Goal: Information Seeking & Learning: Compare options

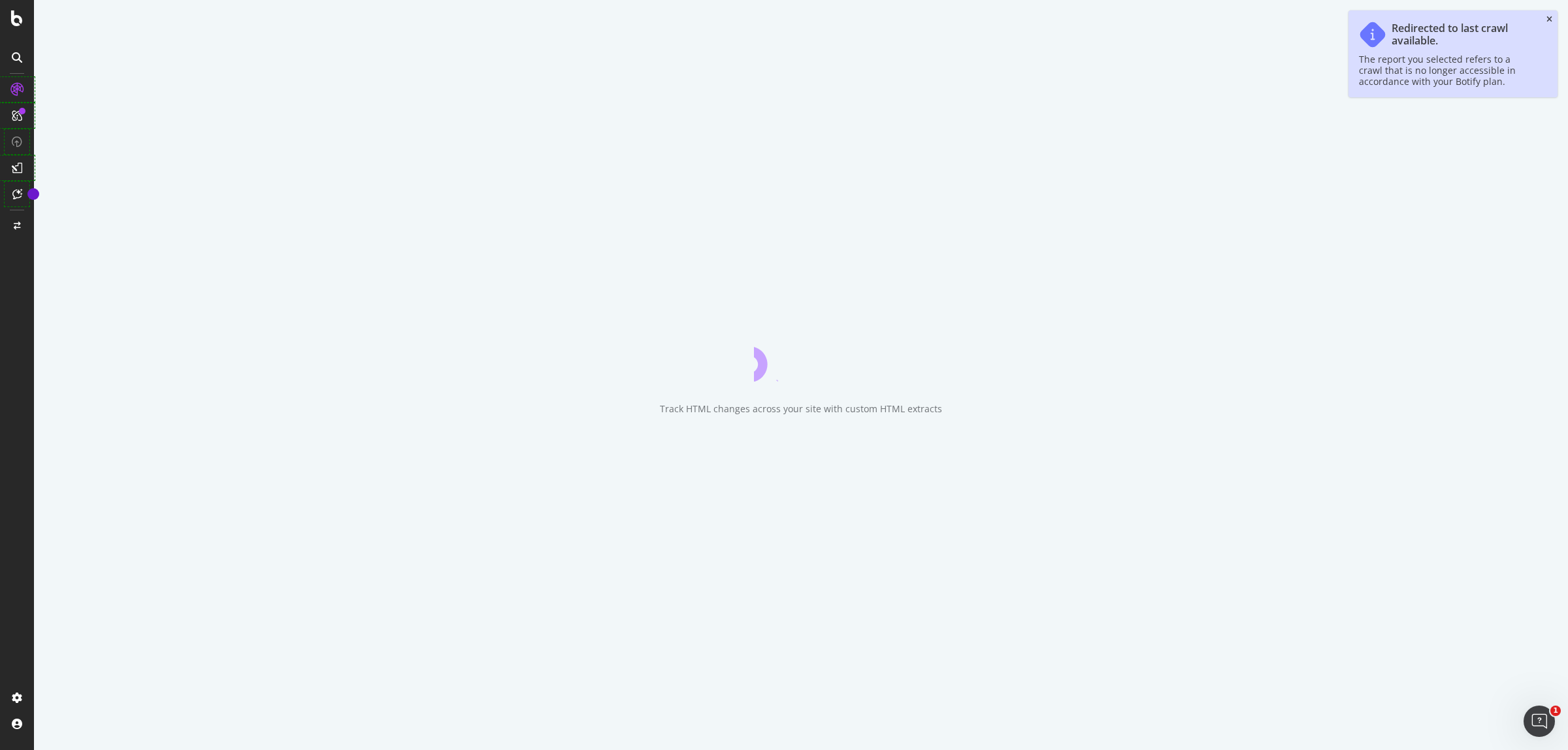
click at [1549, 17] on icon "close toast" at bounding box center [1550, 19] width 6 height 8
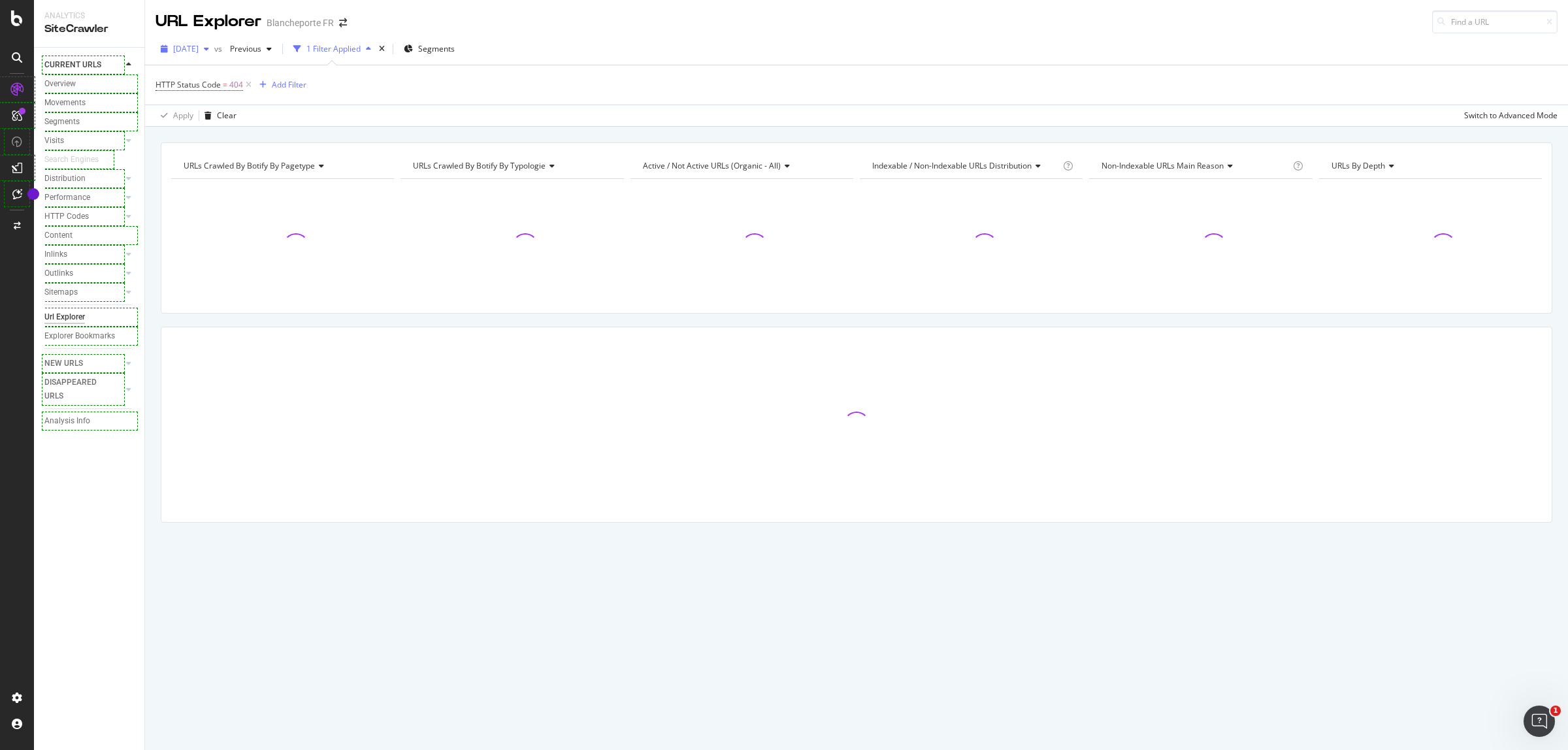
click at [199, 46] on span "[DATE]" at bounding box center [185, 48] width 25 height 11
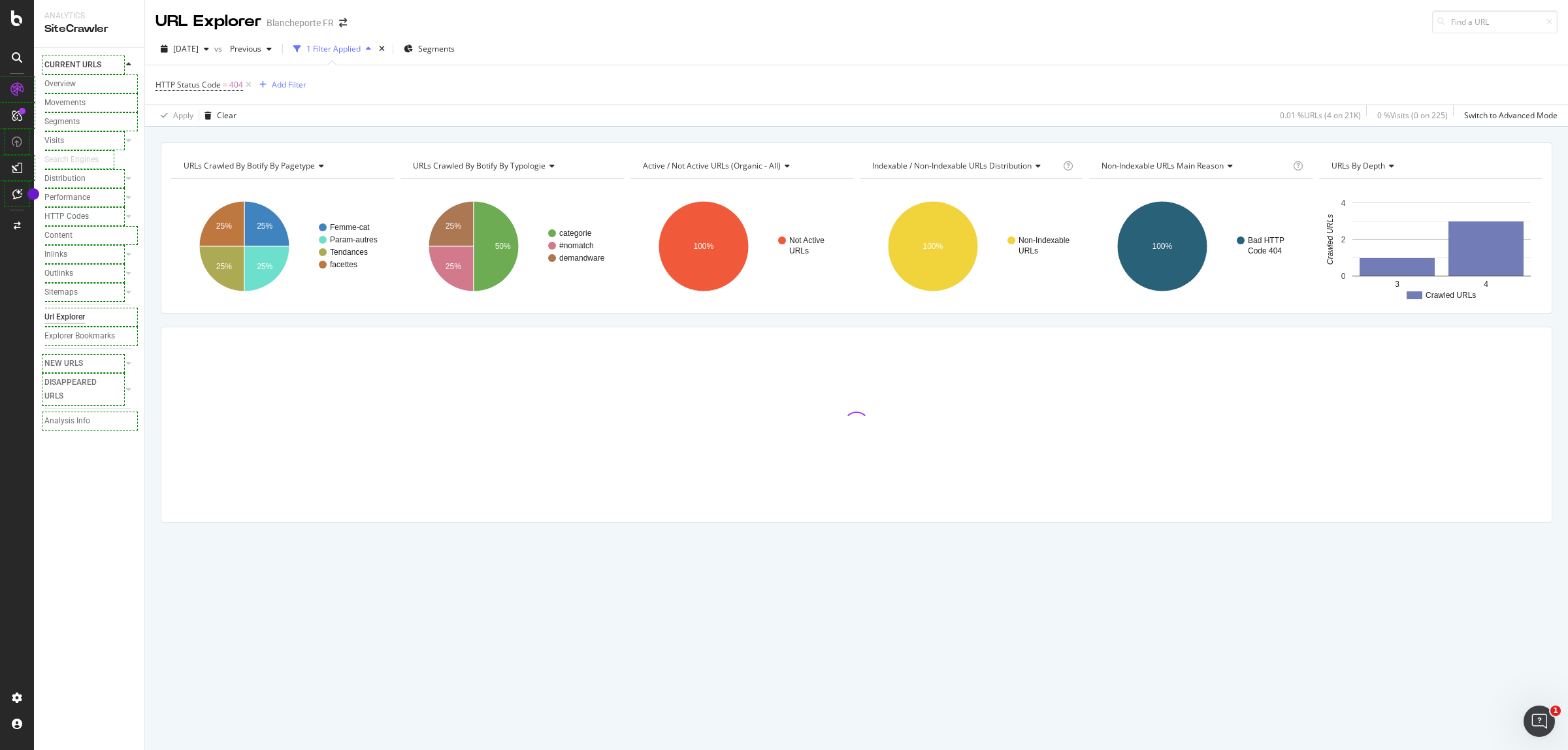
click at [644, 97] on div "HTTP Status Code = 404 Add Filter" at bounding box center [856, 84] width 1402 height 40
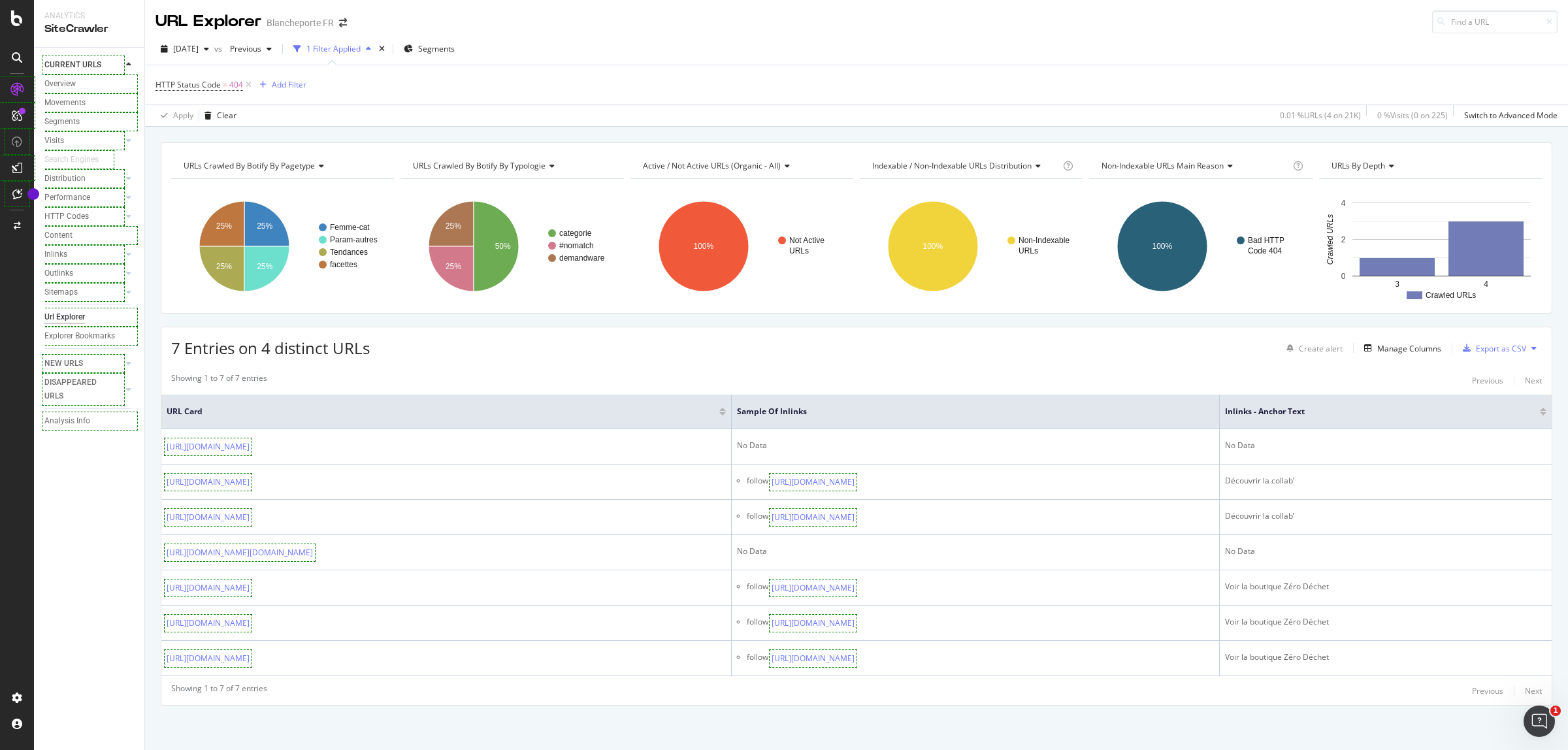
scroll to position [4, 0]
click at [192, 49] on span "[DATE]" at bounding box center [185, 47] width 25 height 11
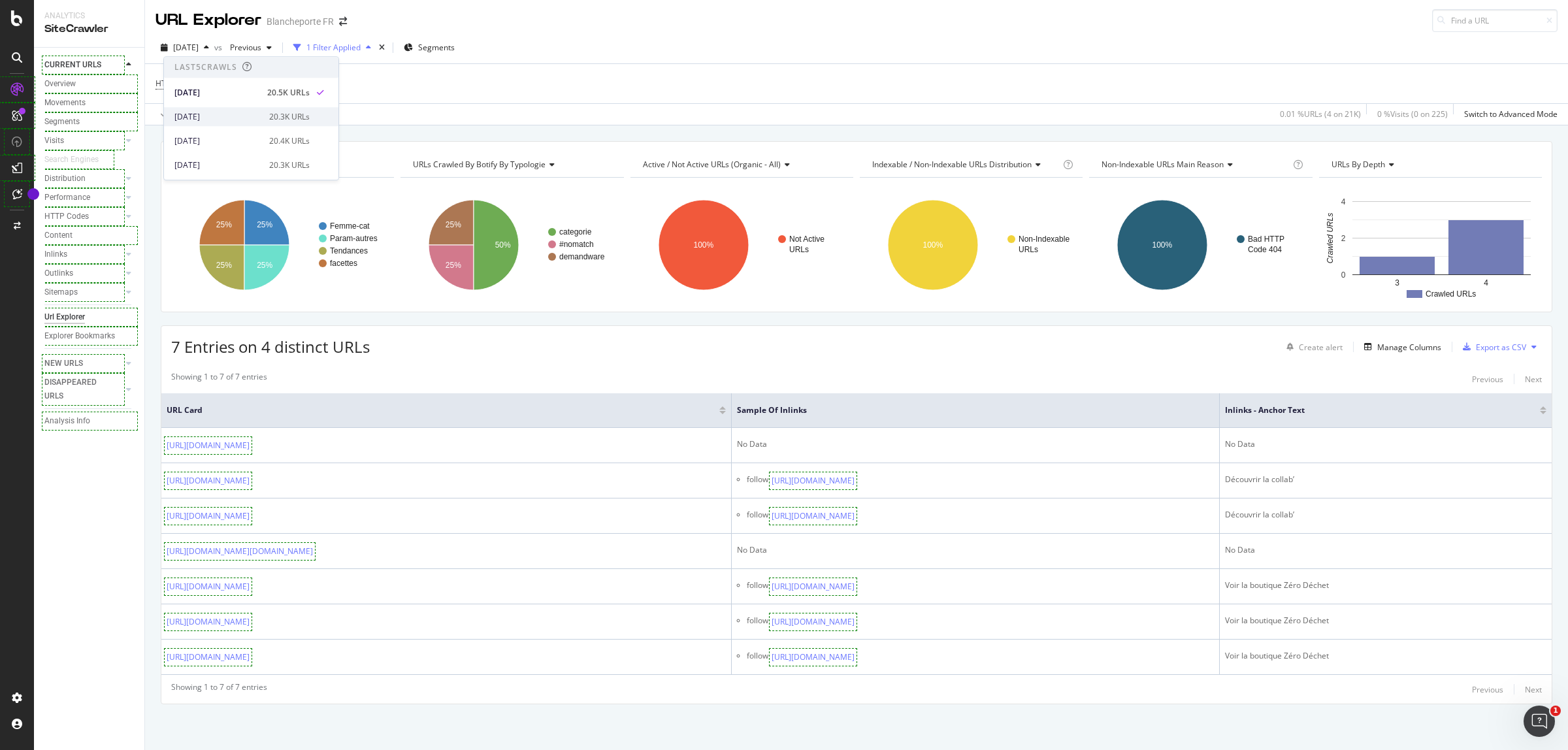
click at [201, 115] on div "[DATE]" at bounding box center [217, 116] width 87 height 11
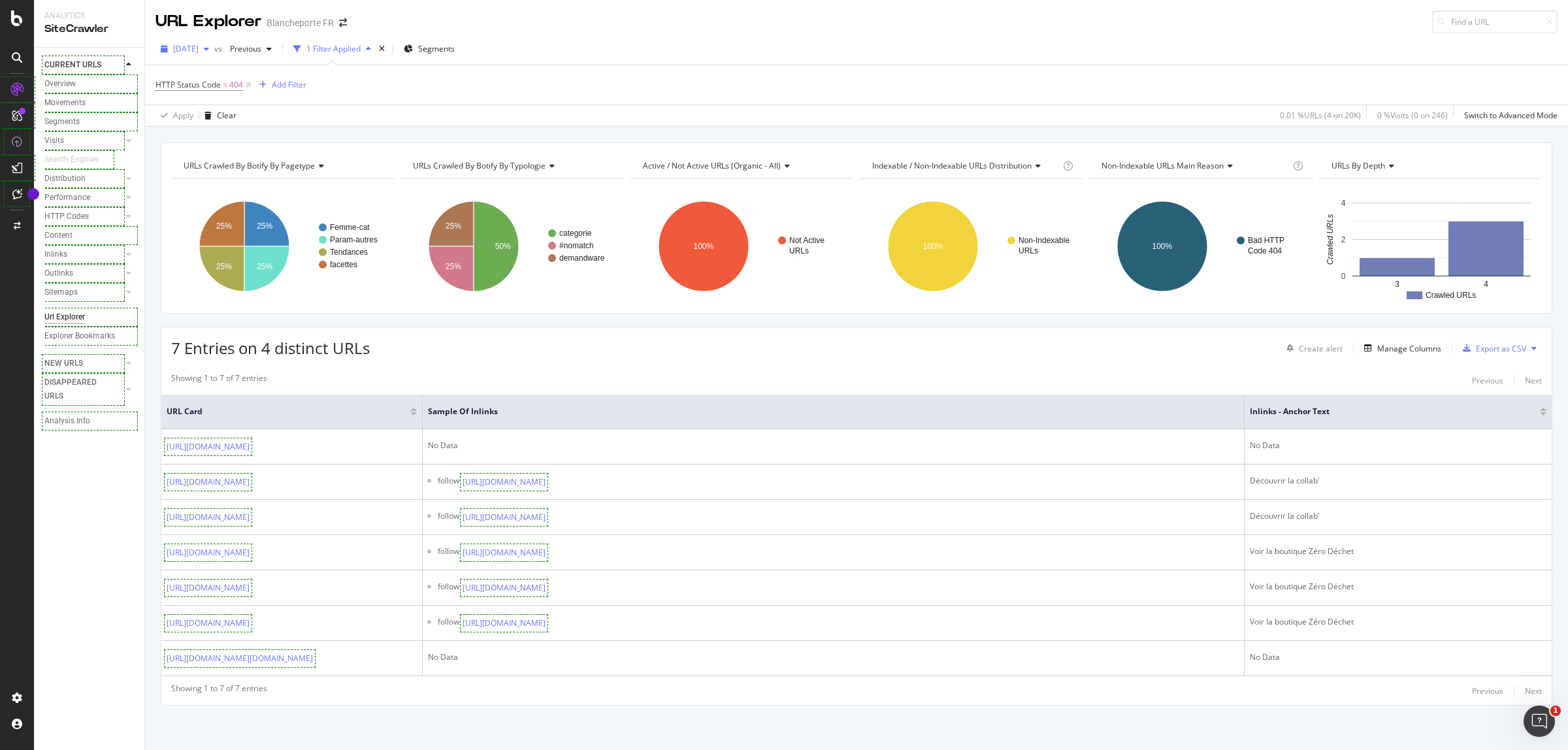
click at [199, 44] on span "[DATE]" at bounding box center [185, 48] width 25 height 11
click at [227, 92] on div "[DATE]" at bounding box center [217, 96] width 87 height 11
click at [199, 47] on span "[DATE]" at bounding box center [185, 48] width 25 height 11
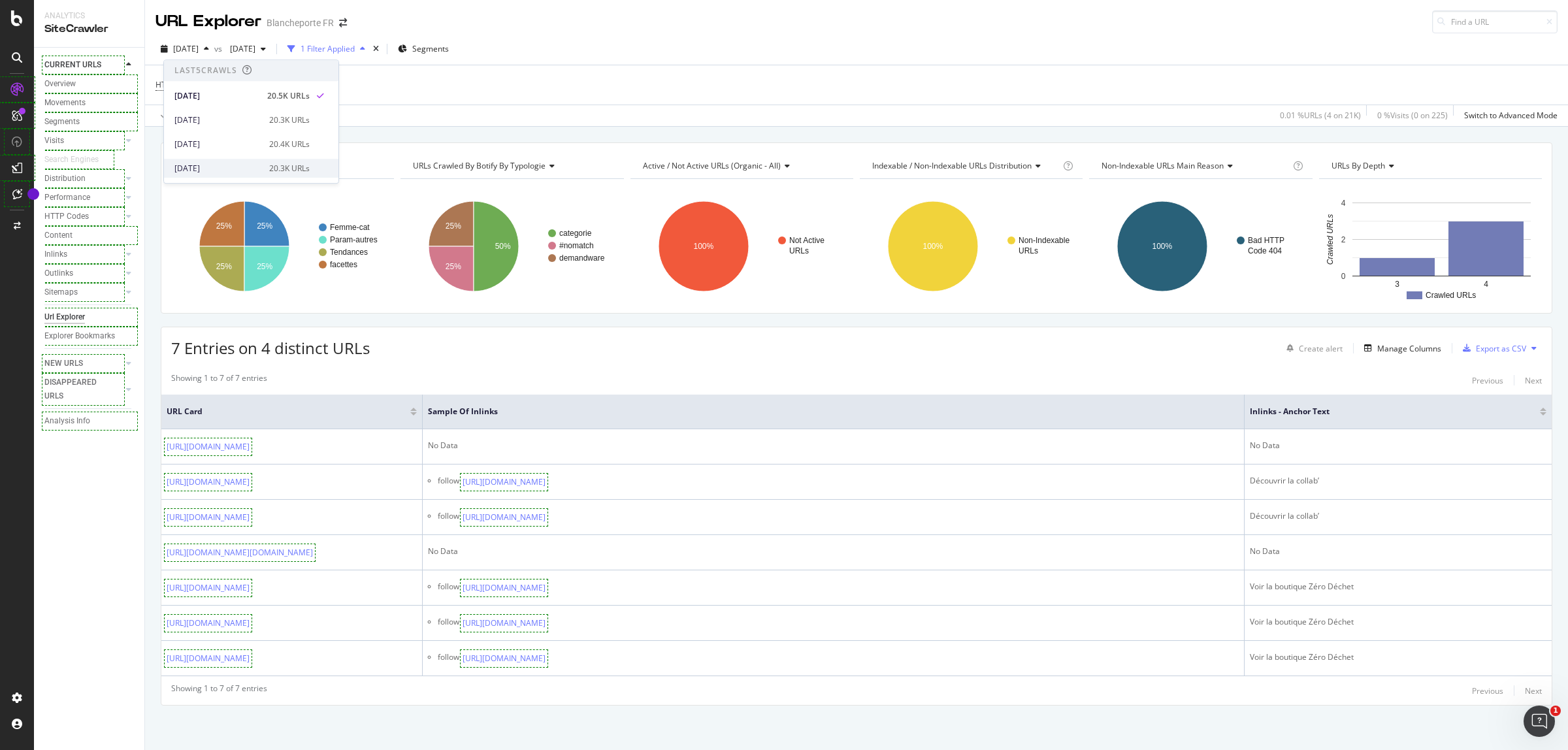
click at [225, 163] on div "[DATE]" at bounding box center [217, 168] width 87 height 11
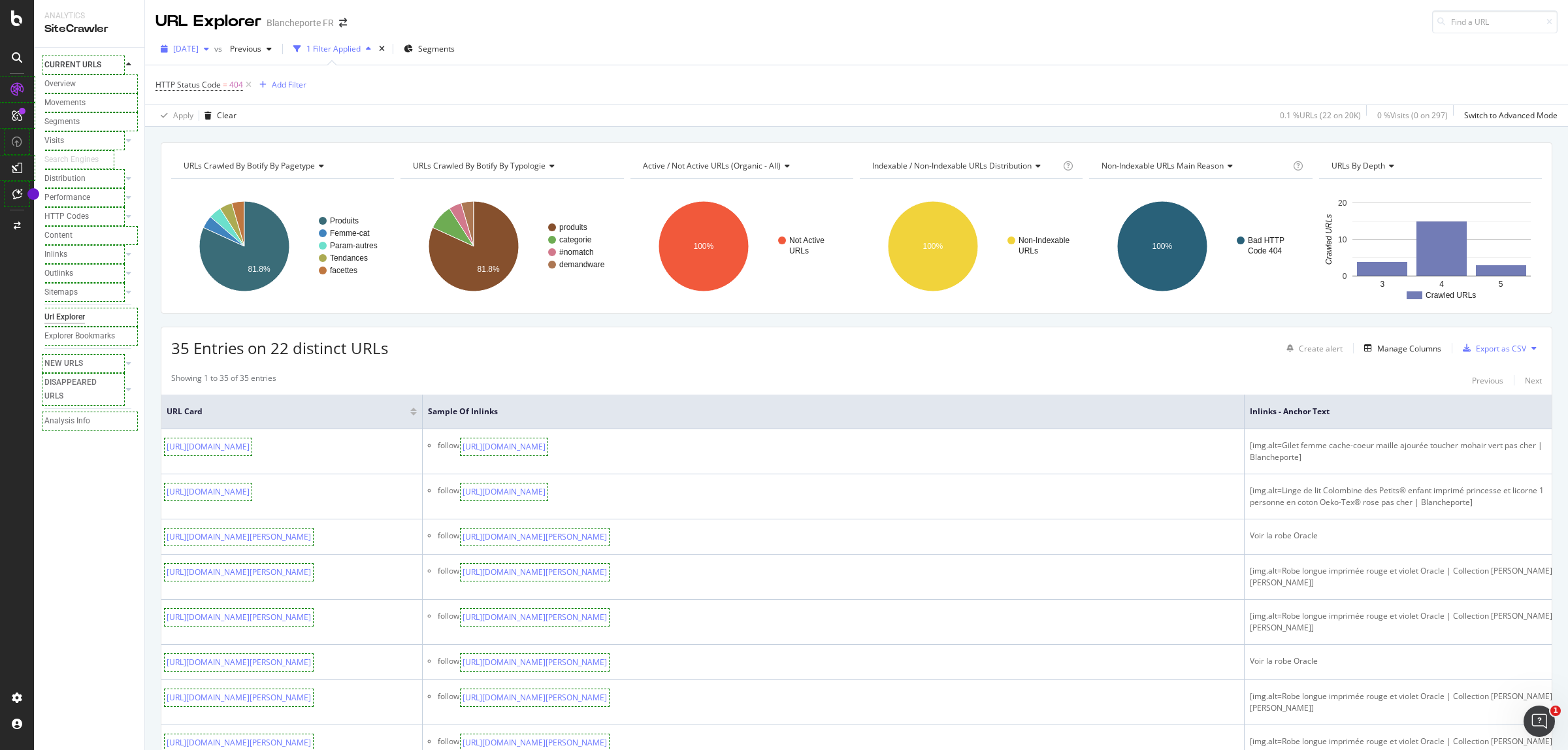
click at [177, 47] on span "[DATE]" at bounding box center [185, 48] width 25 height 11
click at [198, 103] on div "[DATE] 20.5K URLs" at bounding box center [251, 96] width 174 height 19
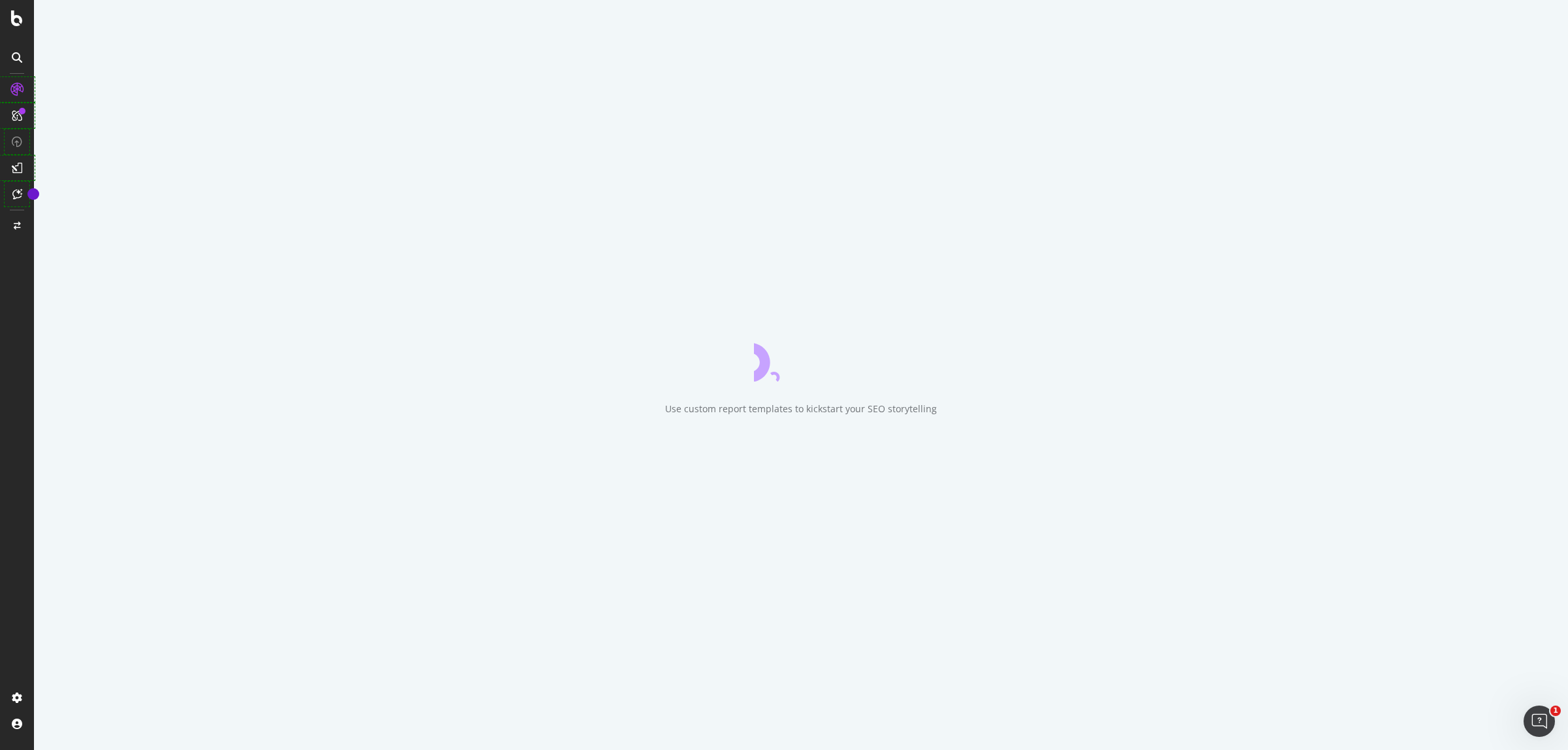
click at [684, 375] on div "Use custom report templates to kickstart your SEO storytelling" at bounding box center [801, 375] width 1534 height 750
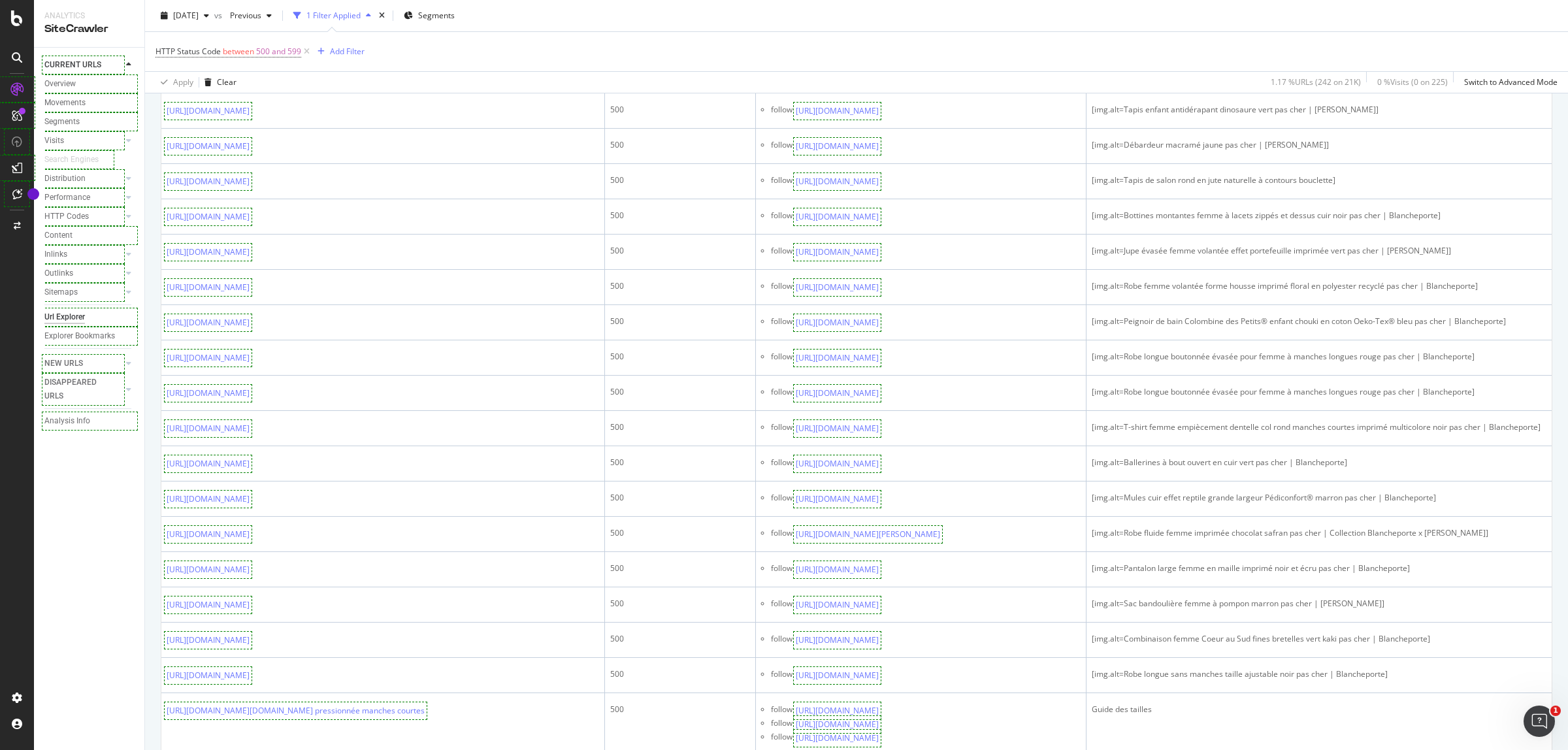
scroll to position [82, 0]
